Goal: Information Seeking & Learning: Learn about a topic

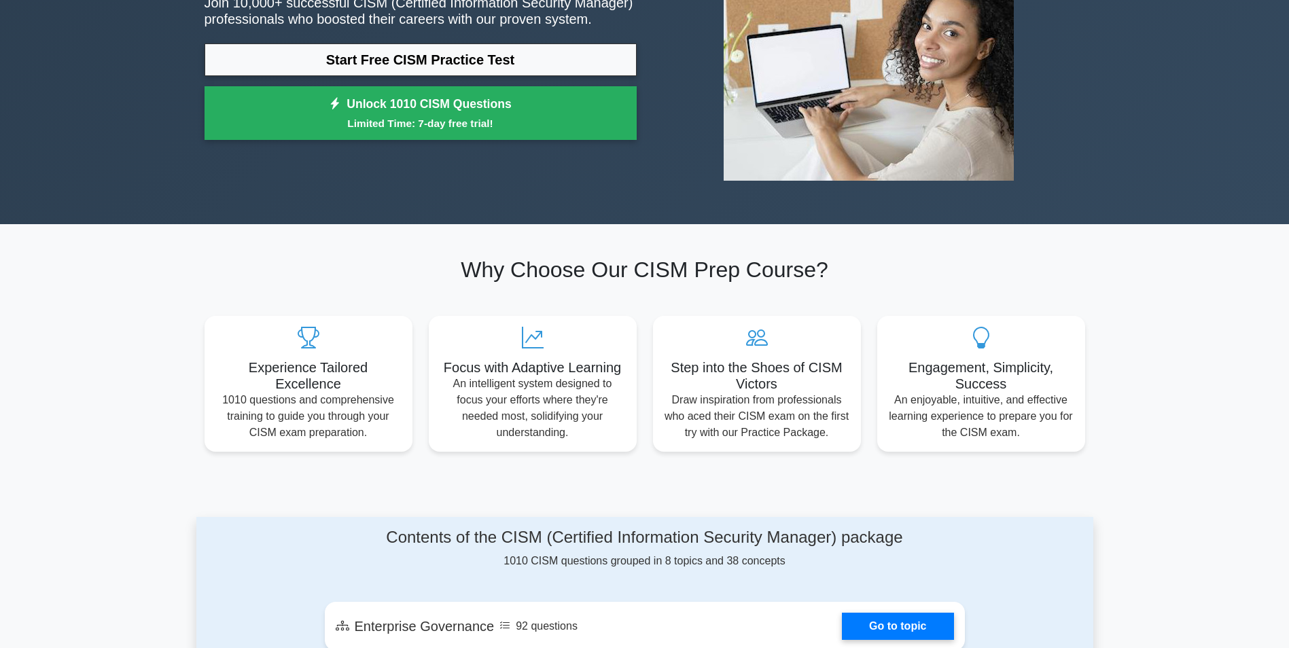
scroll to position [204, 0]
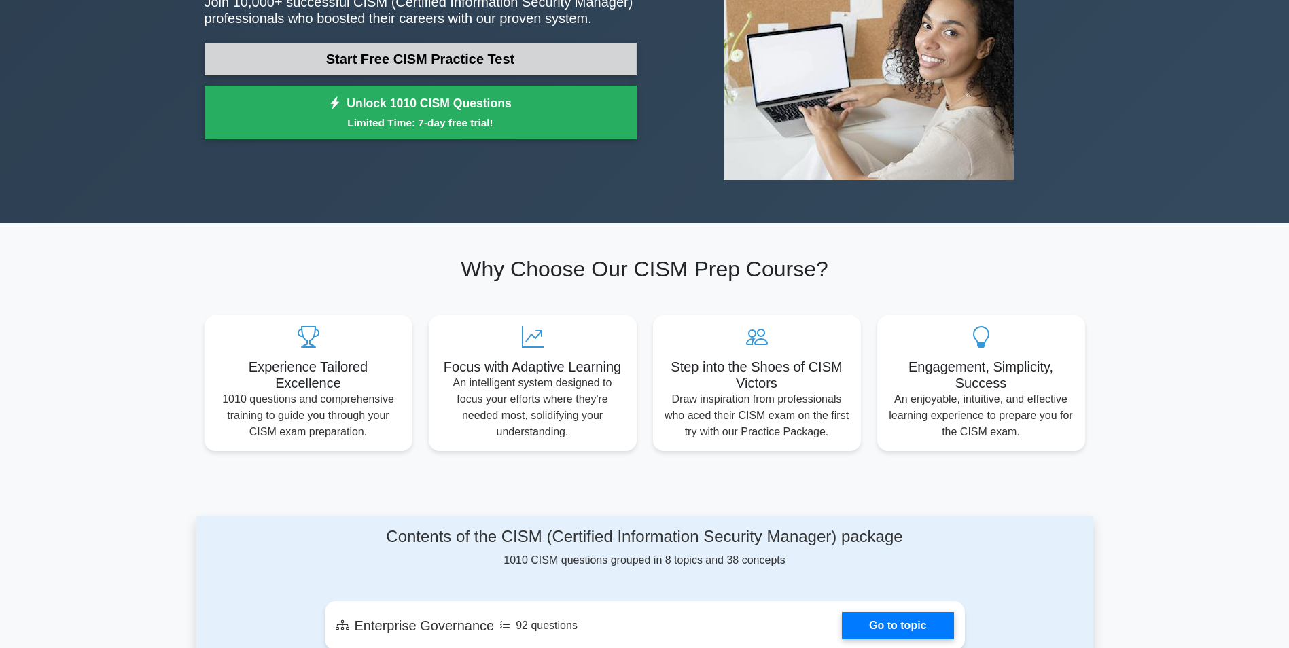
click at [334, 46] on link "Start Free CISM Practice Test" at bounding box center [420, 59] width 432 height 33
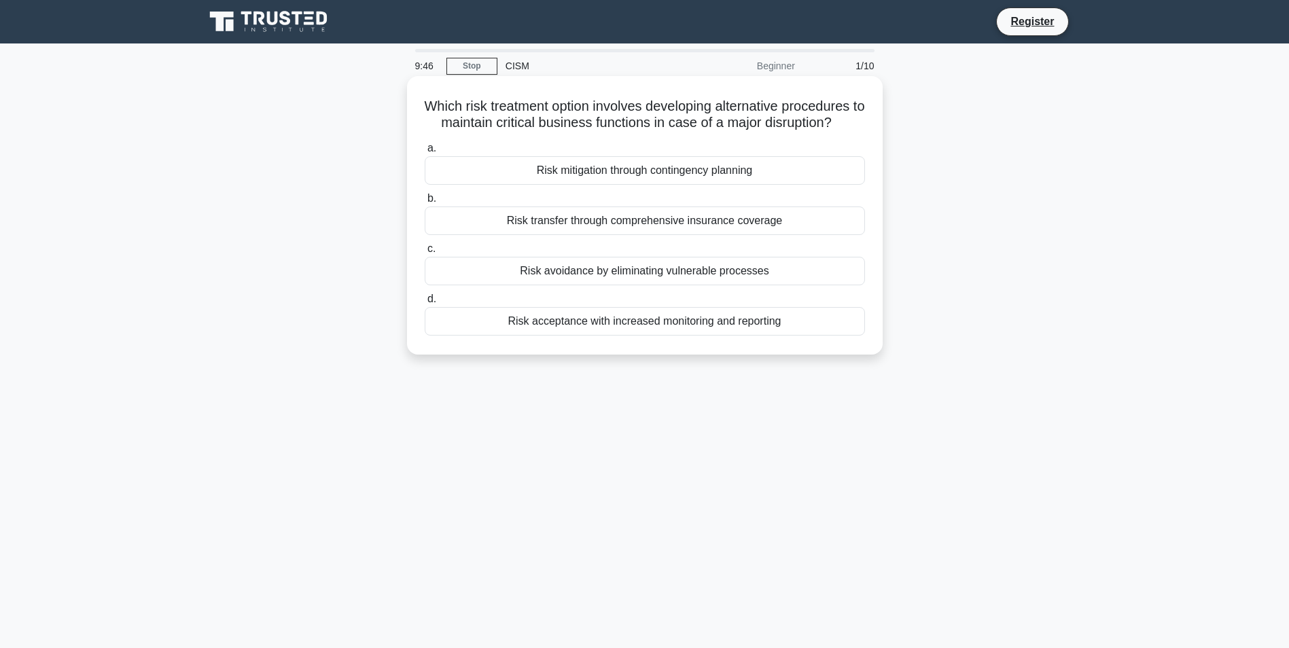
click at [607, 177] on div "Risk mitigation through contingency planning" at bounding box center [645, 170] width 440 height 29
click at [425, 153] on input "a. Risk mitigation through contingency planning" at bounding box center [425, 148] width 0 height 9
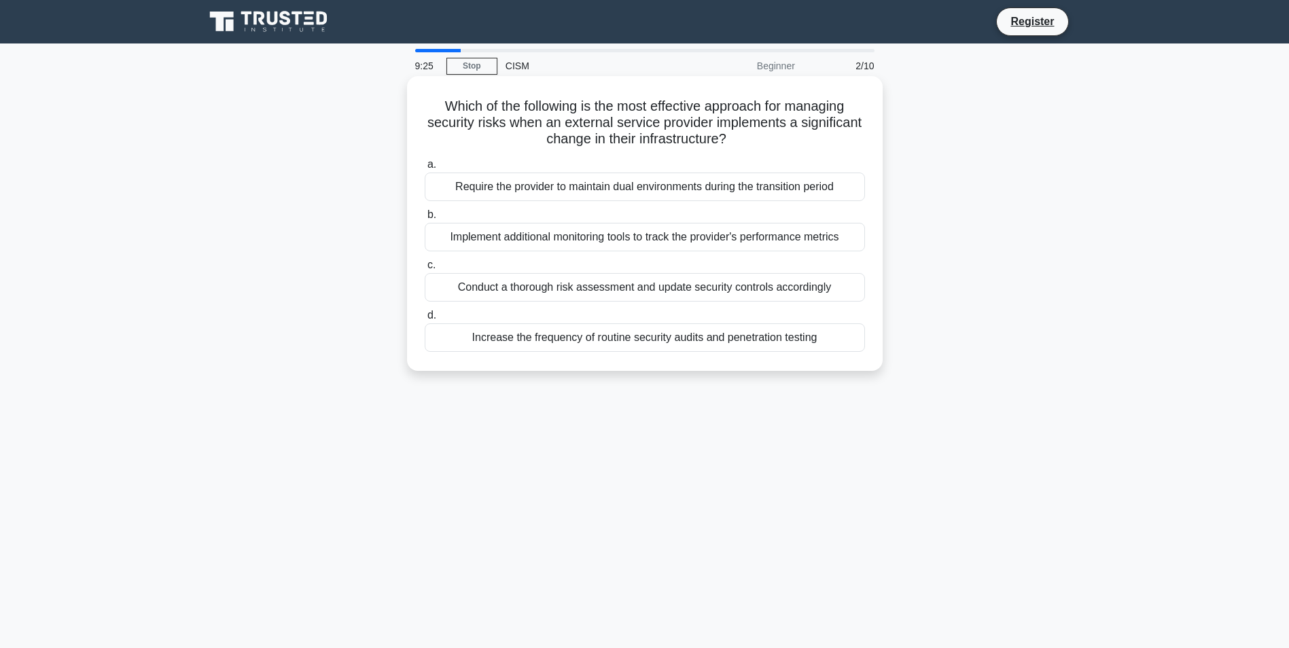
click at [683, 296] on div "Conduct a thorough risk assessment and update security controls accordingly" at bounding box center [645, 287] width 440 height 29
click at [425, 270] on input "c. Conduct a thorough risk assessment and update security controls accordingly" at bounding box center [425, 265] width 0 height 9
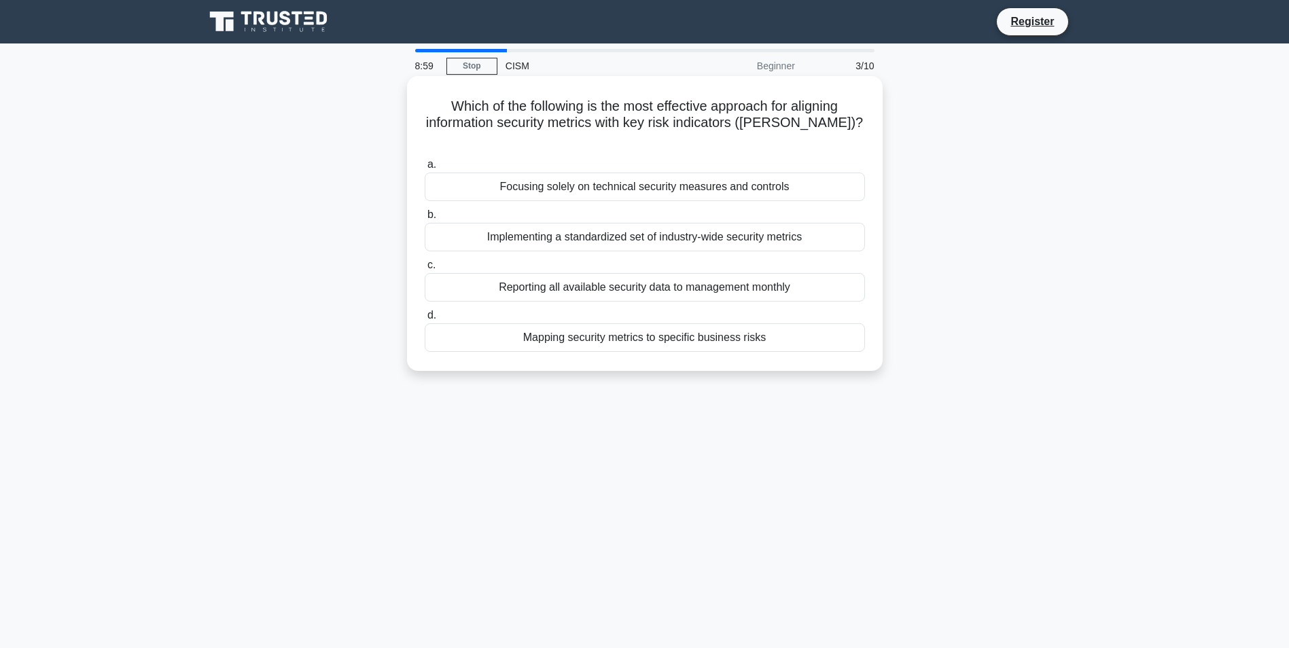
click at [611, 323] on div "Mapping security metrics to specific business risks" at bounding box center [645, 337] width 440 height 29
click at [425, 320] on input "d. Mapping security metrics to specific business risks" at bounding box center [425, 315] width 0 height 9
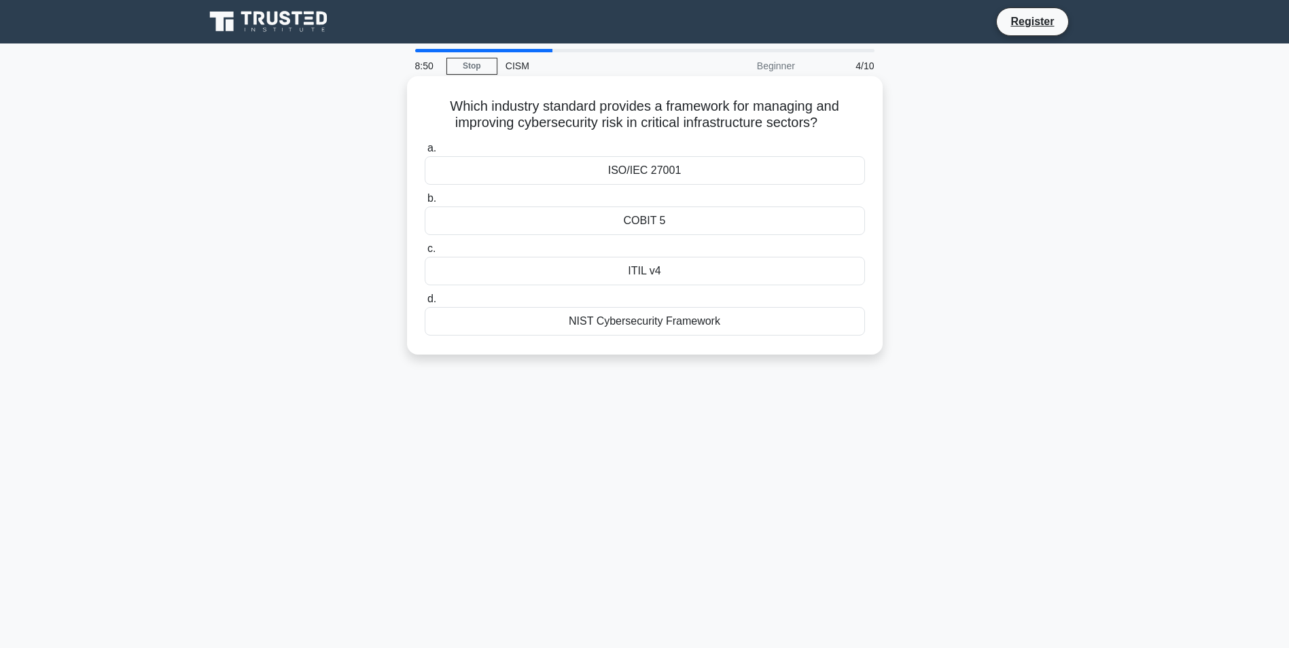
click at [527, 326] on div "NIST Cybersecurity Framework" at bounding box center [645, 321] width 440 height 29
click at [425, 304] on input "d. NIST Cybersecurity Framework" at bounding box center [425, 299] width 0 height 9
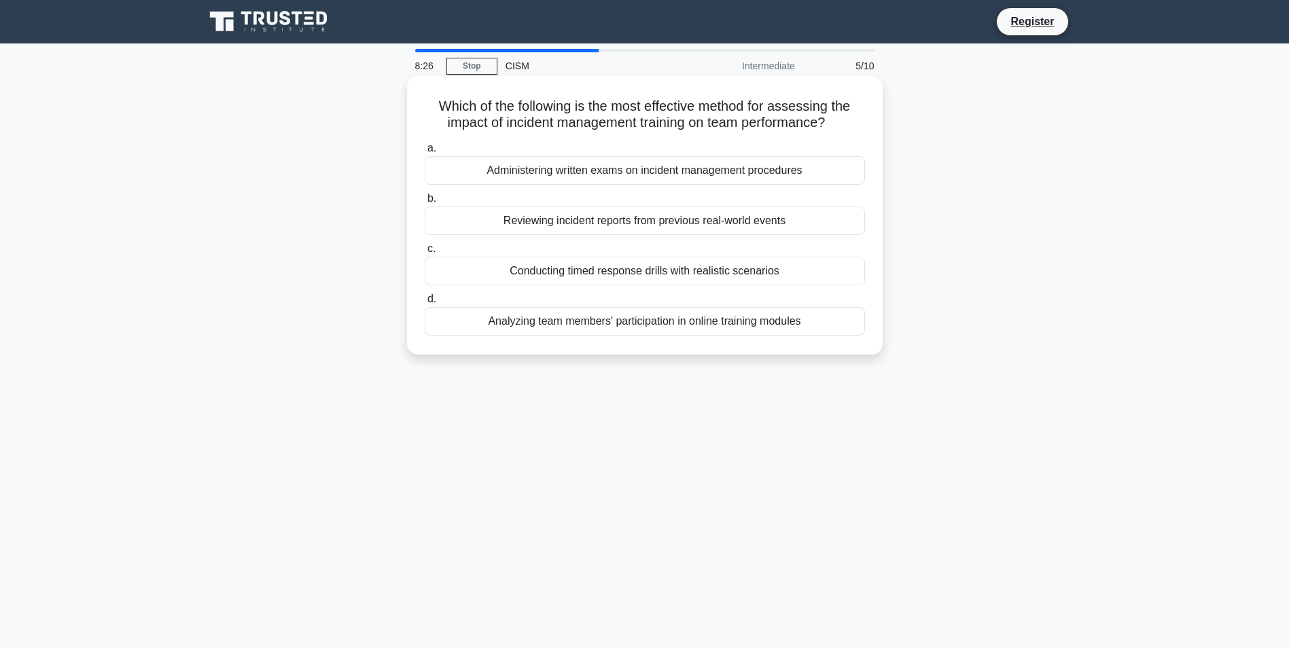
drag, startPoint x: 573, startPoint y: 226, endPoint x: 560, endPoint y: 241, distance: 19.7
click at [560, 241] on div "a. Administering written exams on incident management procedures b. Reviewing i…" at bounding box center [644, 237] width 456 height 201
drag, startPoint x: 560, startPoint y: 241, endPoint x: 549, endPoint y: 229, distance: 16.4
click at [549, 229] on div "Reviewing incident reports from previous real-world events" at bounding box center [645, 221] width 440 height 29
click at [425, 203] on input "b. Reviewing incident reports from previous real-world events" at bounding box center [425, 198] width 0 height 9
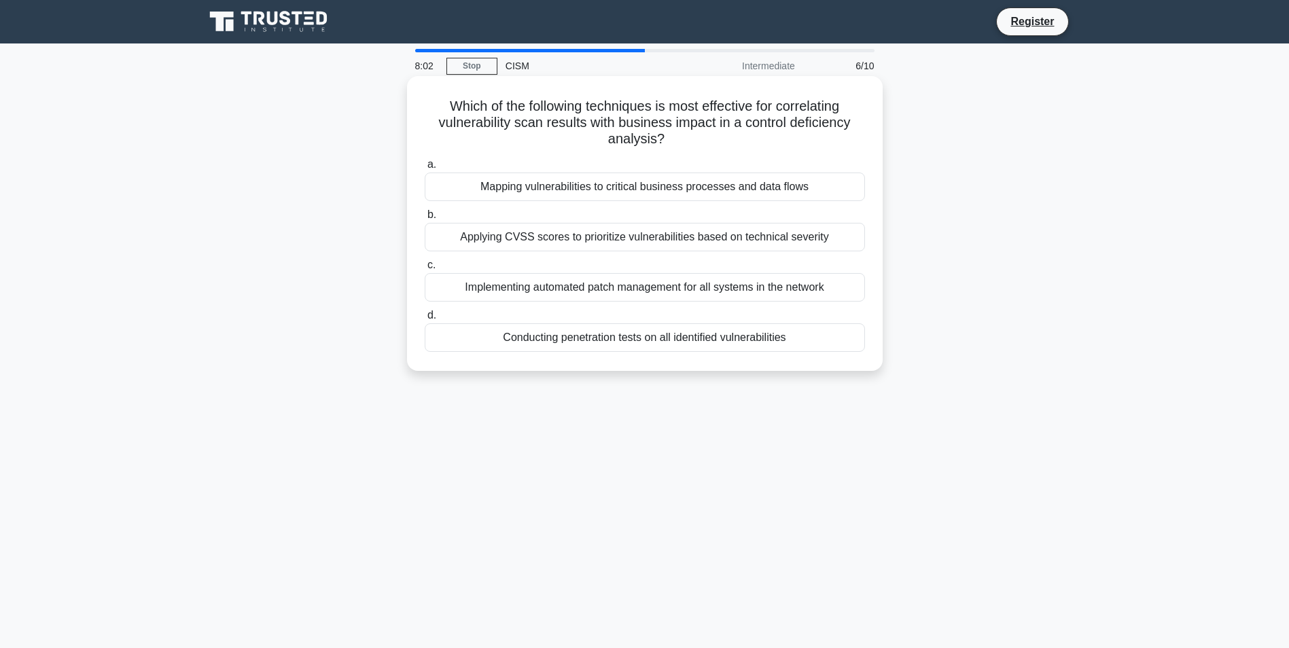
click at [616, 190] on div "Mapping vulnerabilities to critical business processes and data flows" at bounding box center [645, 187] width 440 height 29
click at [425, 169] on input "a. Mapping vulnerabilities to critical business processes and data flows" at bounding box center [425, 164] width 0 height 9
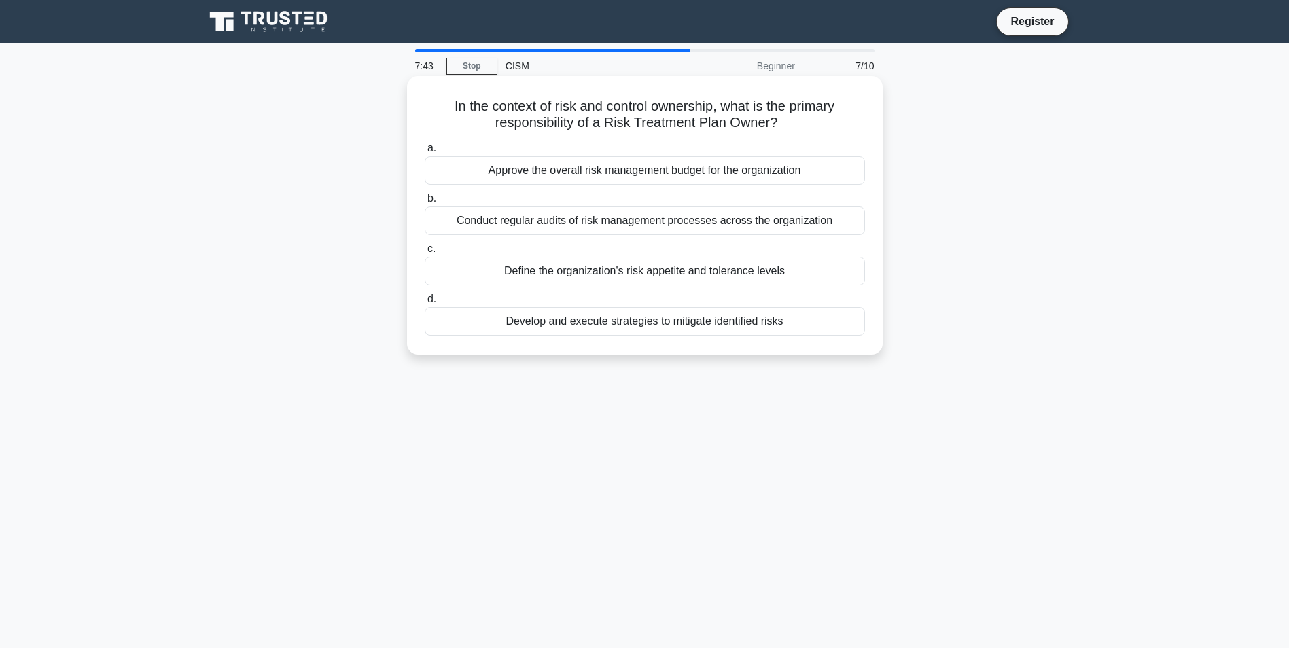
click at [639, 231] on div "Conduct regular audits of risk management processes across the organization" at bounding box center [645, 221] width 440 height 29
click at [425, 203] on input "b. Conduct regular audits of risk management processes across the organization" at bounding box center [425, 198] width 0 height 9
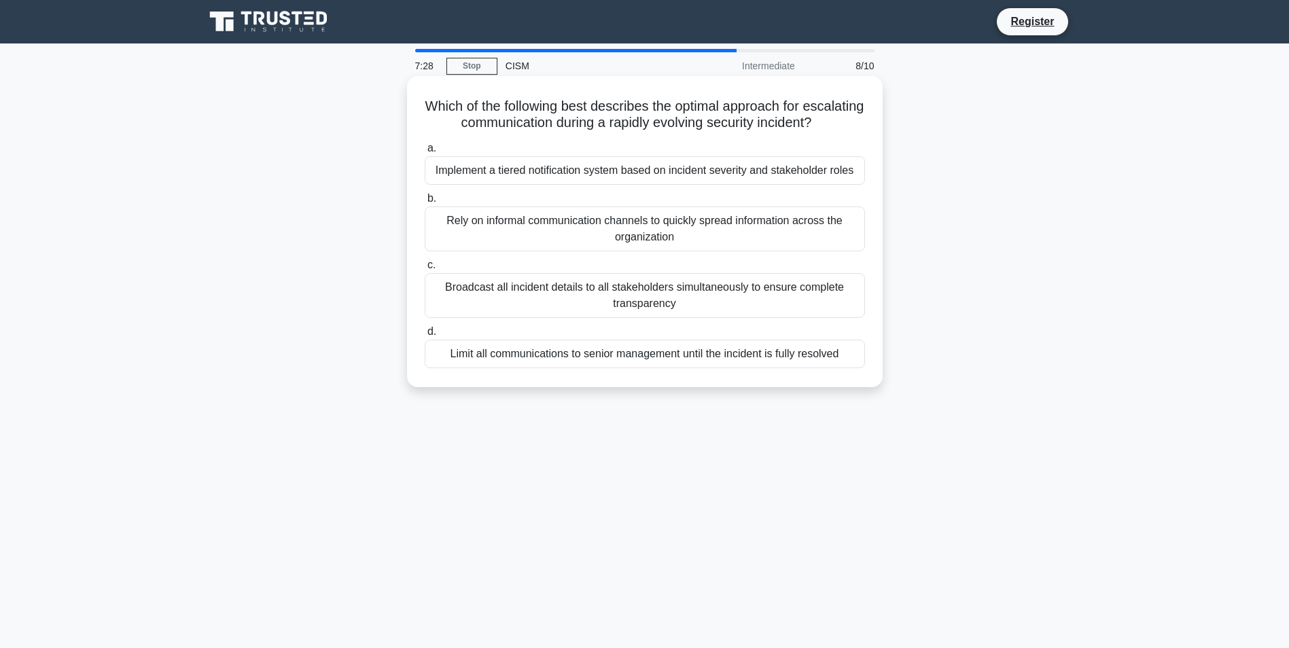
click at [572, 184] on div "Implement a tiered notification system based on incident severity and stakehold…" at bounding box center [645, 170] width 440 height 29
click at [425, 153] on input "a. Implement a tiered notification system based on incident severity and stakeh…" at bounding box center [425, 148] width 0 height 9
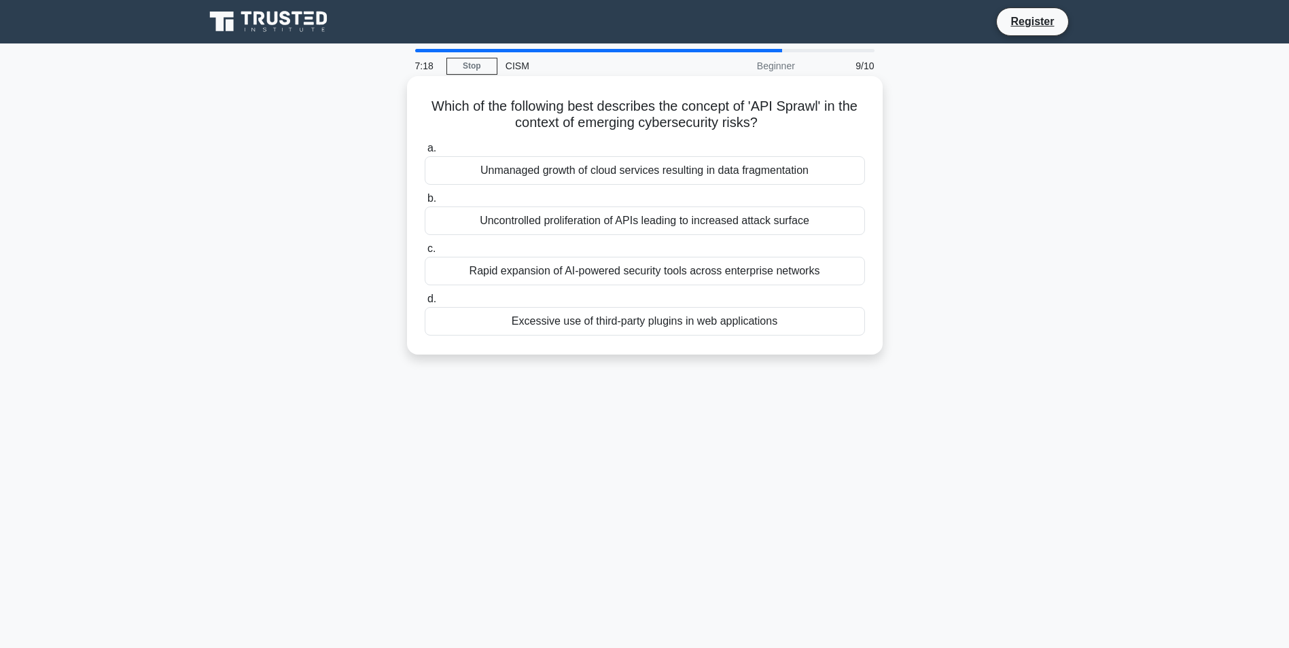
click at [572, 219] on div "Uncontrolled proliferation of APIs leading to increased attack surface" at bounding box center [645, 221] width 440 height 29
click at [425, 203] on input "b. Uncontrolled proliferation of APIs leading to increased attack surface" at bounding box center [425, 198] width 0 height 9
click at [543, 222] on div "Establishing a dedicated team for continuous risk monitoring and reporting" at bounding box center [645, 221] width 440 height 29
click at [425, 203] on input "b. Establishing a dedicated team for continuous risk monitoring and reporting" at bounding box center [425, 198] width 0 height 9
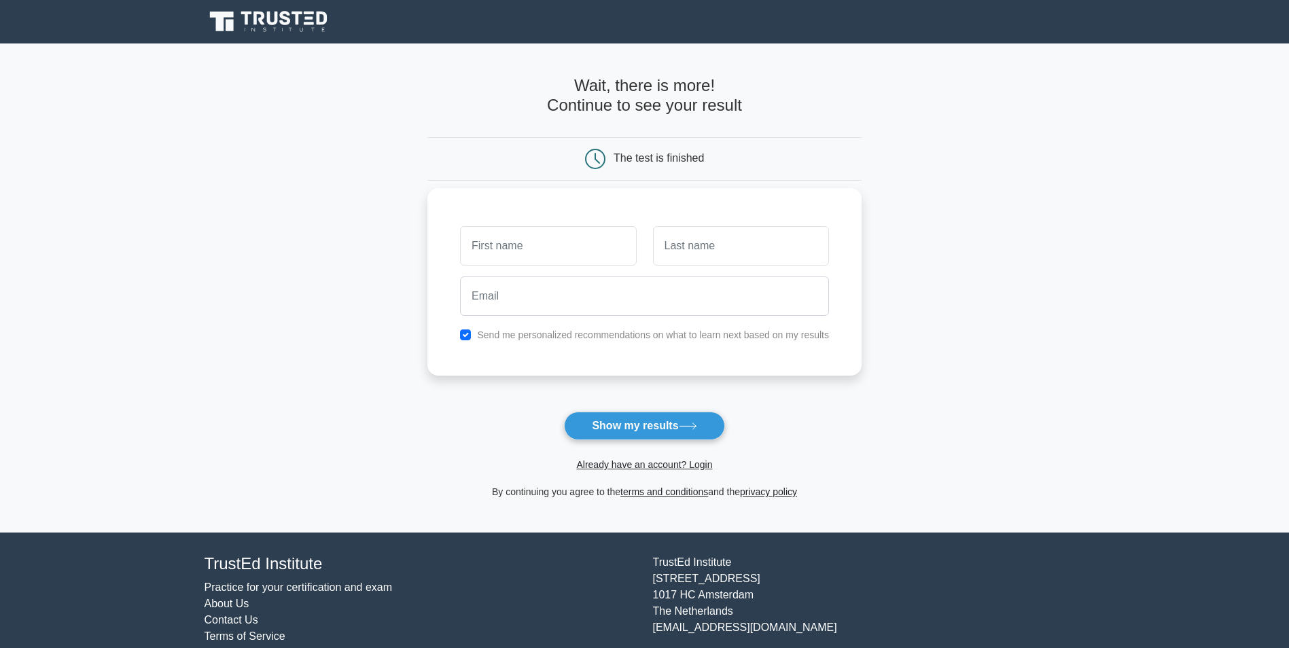
click at [571, 248] on input "text" at bounding box center [548, 245] width 176 height 39
type input "Noah"
type input "BVae"
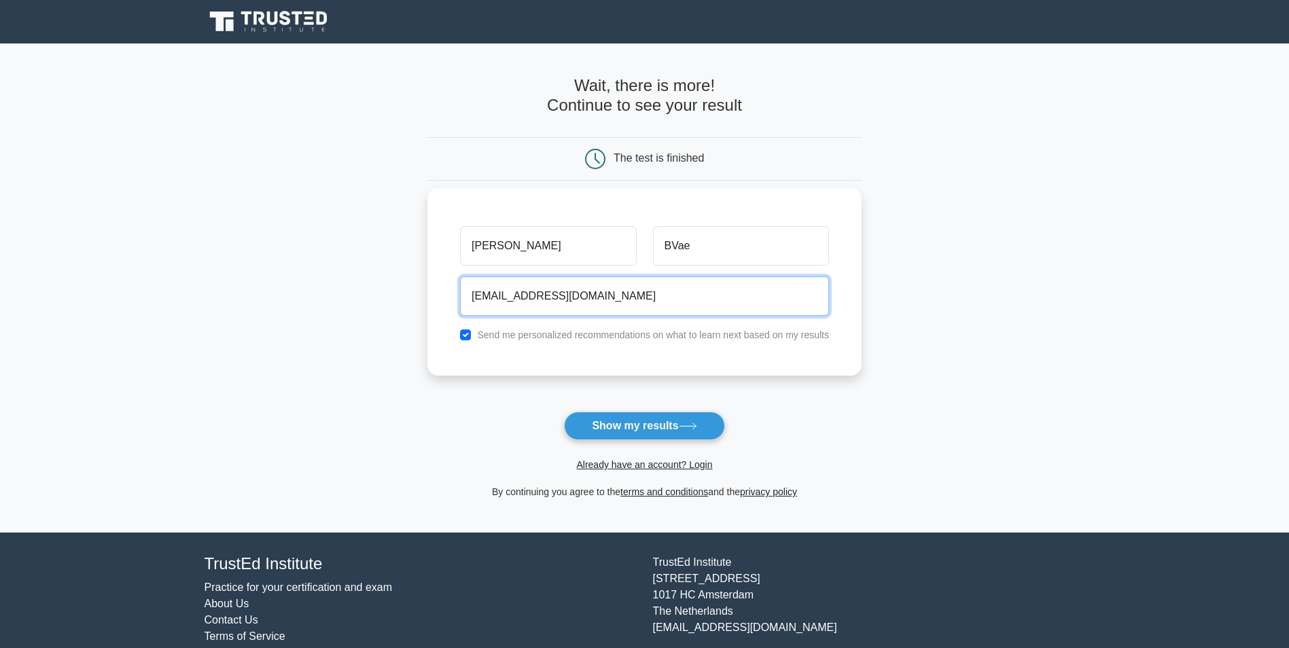
type input "sadfasdf@gmail.com"
click at [472, 336] on div "Send me personalized recommendations on what to learn next based on my results" at bounding box center [644, 335] width 385 height 16
click at [469, 338] on input "checkbox" at bounding box center [465, 334] width 11 height 11
checkbox input "false"
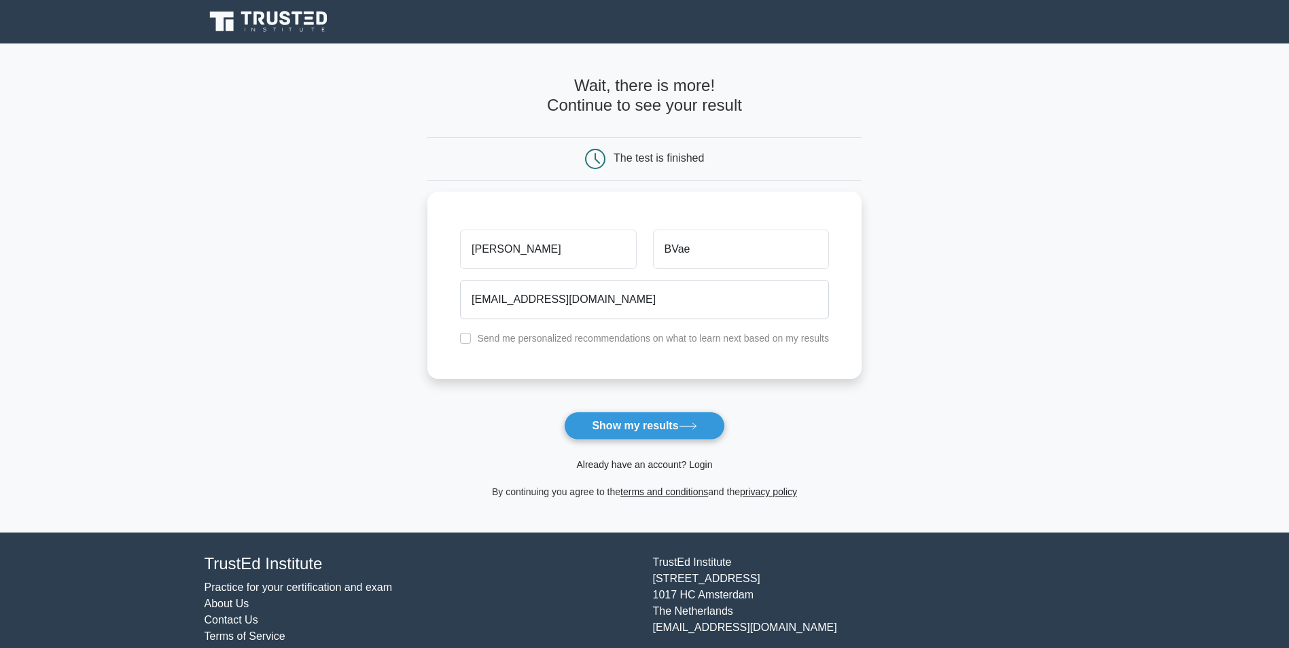
click at [633, 460] on link "Already have an account? Login" at bounding box center [644, 464] width 136 height 11
click at [575, 427] on button "Show my results" at bounding box center [644, 426] width 160 height 29
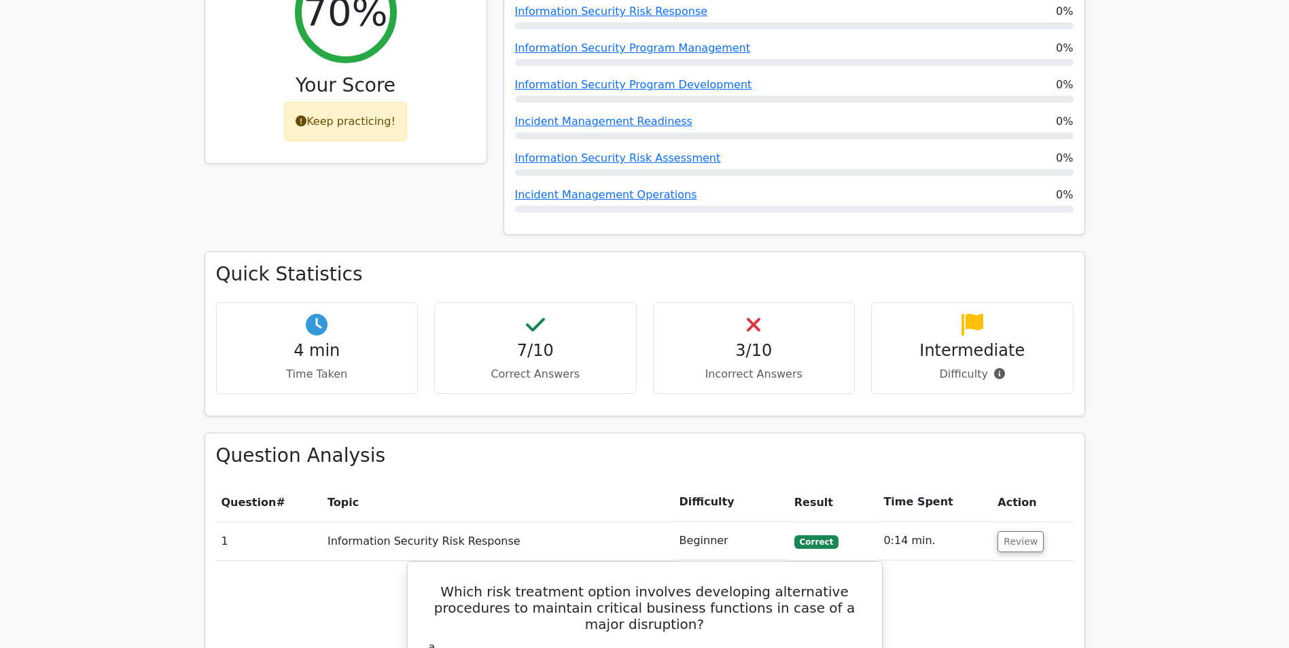
scroll to position [679, 0]
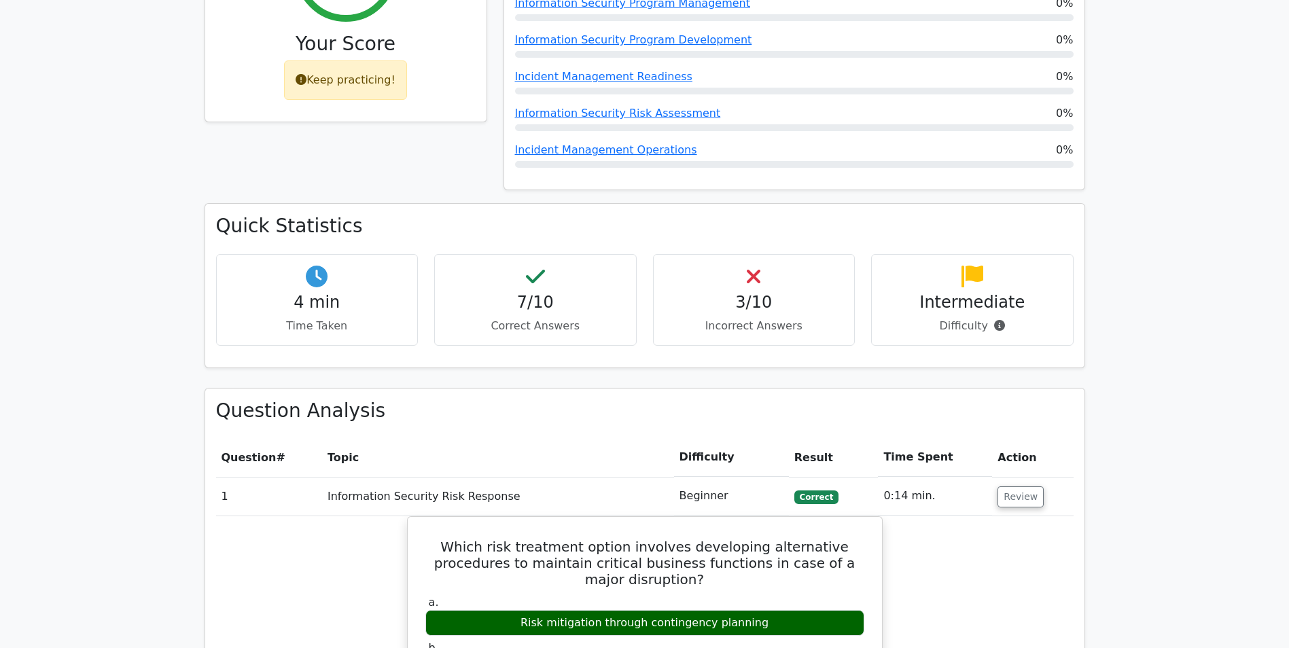
click at [690, 318] on p "Incorrect Answers" at bounding box center [753, 326] width 179 height 16
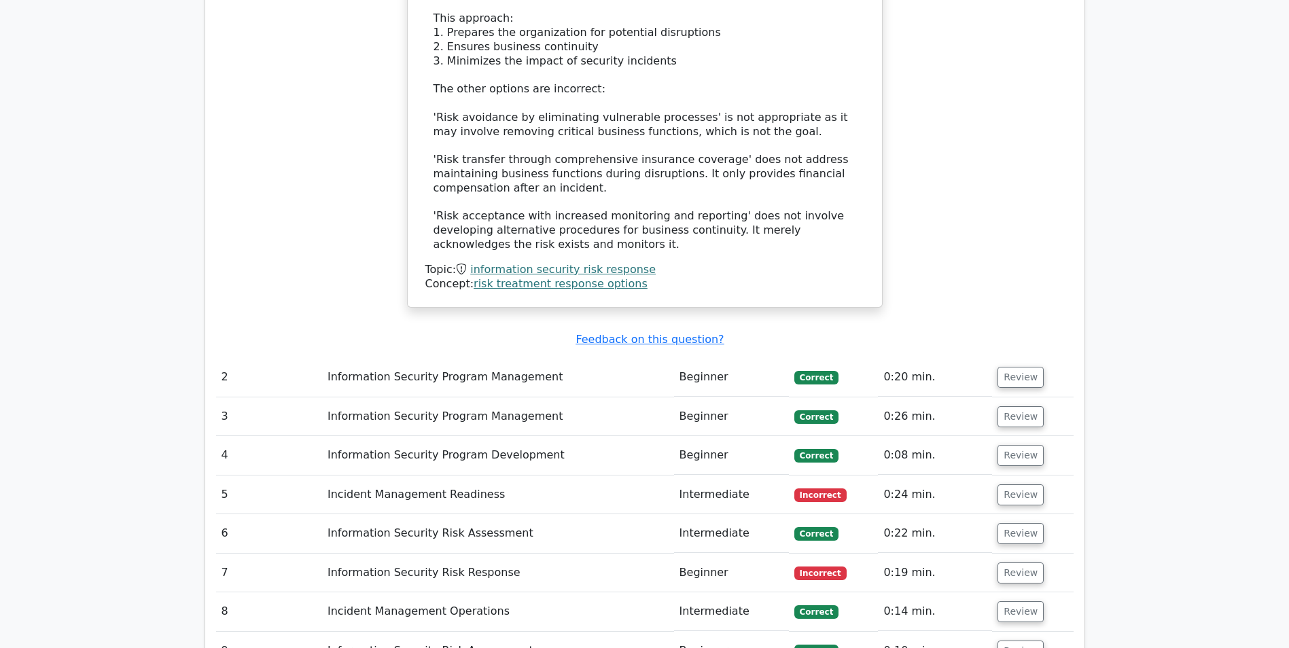
scroll to position [1630, 0]
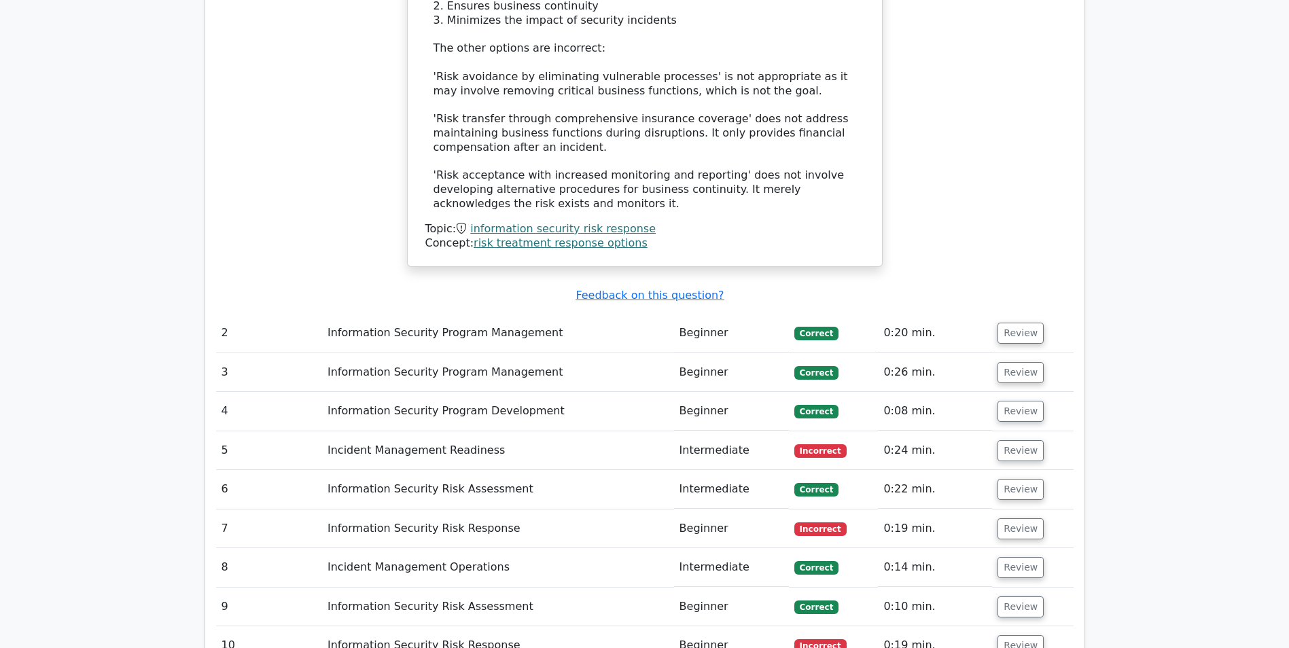
click at [443, 431] on td "Incident Management Readiness" at bounding box center [498, 450] width 352 height 39
click at [1010, 440] on button "Review" at bounding box center [1020, 450] width 46 height 21
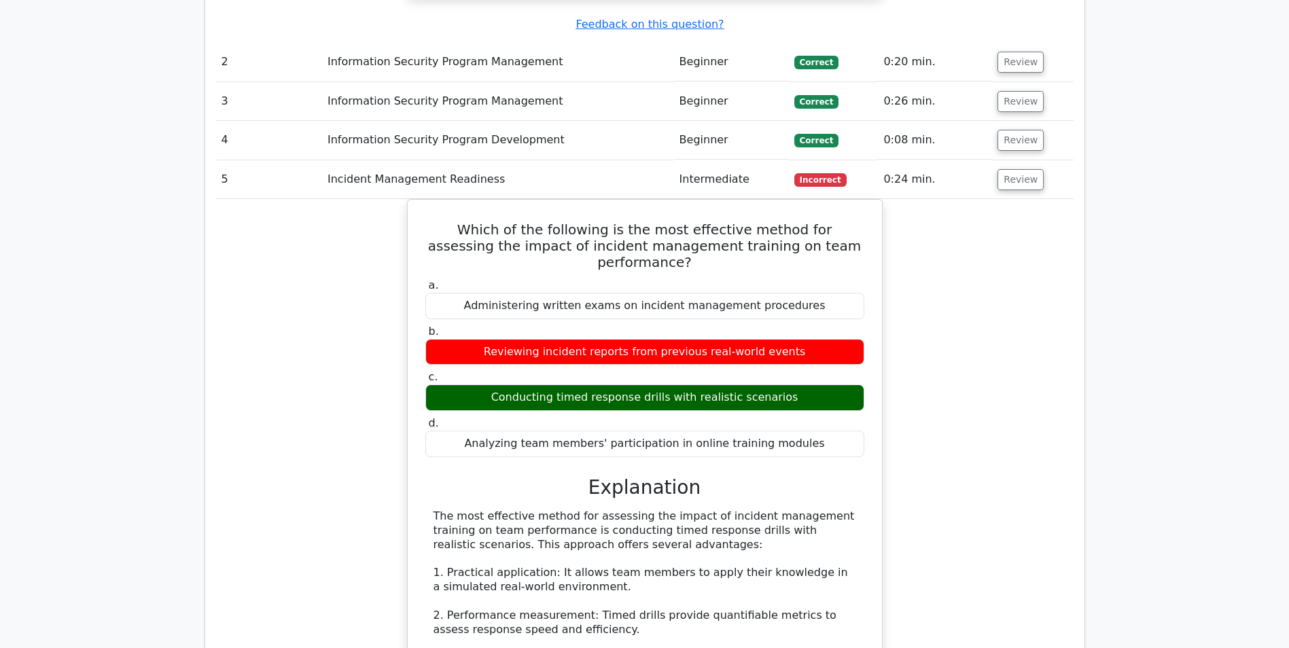
scroll to position [1902, 0]
